Goal: Ask a question

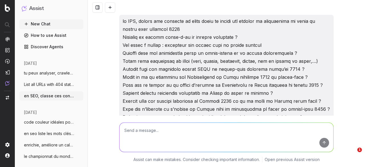
click at [48, 22] on button "New Chat" at bounding box center [51, 23] width 64 height 9
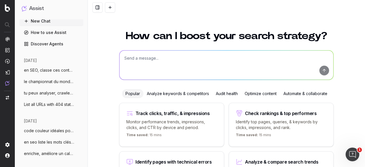
click at [177, 60] on textarea at bounding box center [227, 64] width 214 height 29
paste textarea "Le Paris Saint-Germain a marqué l’histoire lors de la saison [DATE]-[DATE], ave…"
type textarea "5 propos titre seo : Le Paris Saint-Germain a marqué l’histoire lors de la sais…"
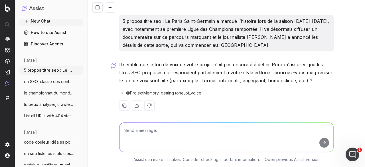
scroll to position [4, 0]
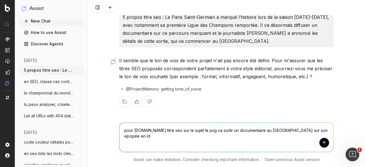
type textarea "pour [DOMAIN_NAME] titre seo sur le sujet le psg va sortir un documentaire au […"
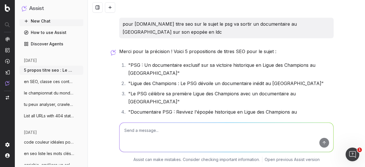
scroll to position [114, 0]
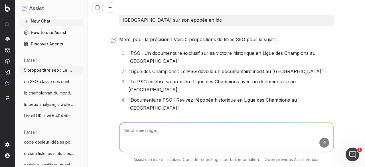
click at [291, 132] on textarea at bounding box center [227, 137] width 214 height 29
paste textarea "Le PSG dévoilera un documentaire inédit le [DATE] au [GEOGRAPHIC_DATA]"
type textarea "ça ?Le PSG dévoilera un documentaire inédit le [DATE] au [GEOGRAPHIC_DATA]"
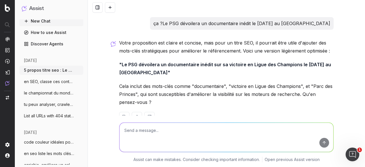
scroll to position [285, 0]
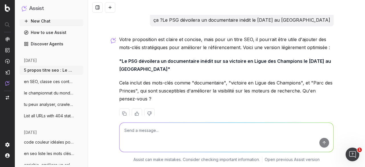
drag, startPoint x: 119, startPoint y: 52, endPoint x: 184, endPoint y: 62, distance: 65.8
click at [184, 62] on strong ""Le PSG dévoilera un documentaire inédit sur sa victoire en Ligue des Champions…" at bounding box center [225, 65] width 213 height 14
copy strong "Le PSG dévoilera un documentaire inédit sur sa victoire en Ligue des Champions …"
click at [272, 108] on div at bounding box center [226, 113] width 214 height 10
